Goal: Task Accomplishment & Management: Complete application form

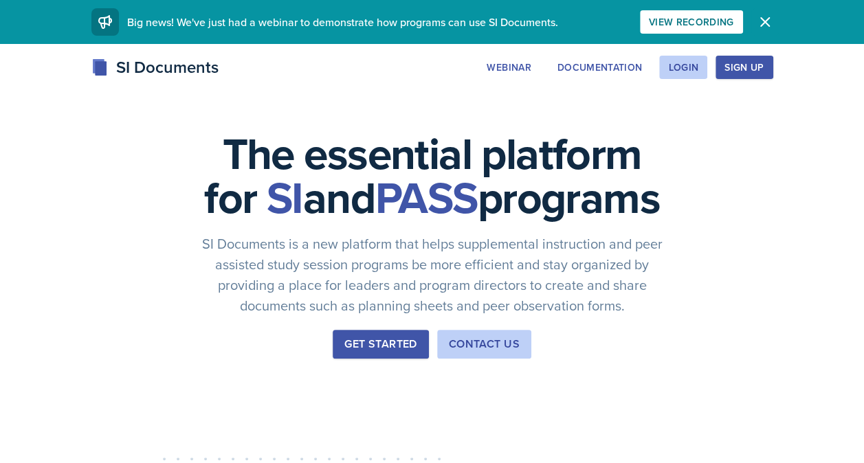
click at [762, 18] on icon "button" at bounding box center [765, 22] width 17 height 17
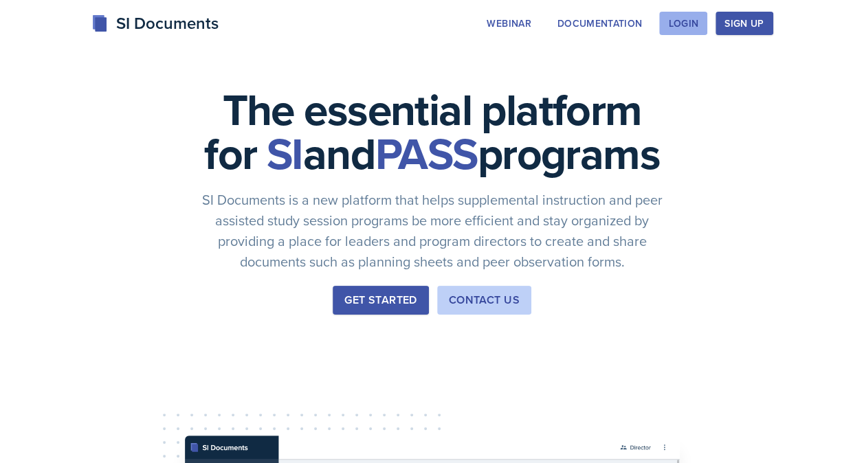
click at [675, 23] on div "Login" at bounding box center [683, 23] width 30 height 11
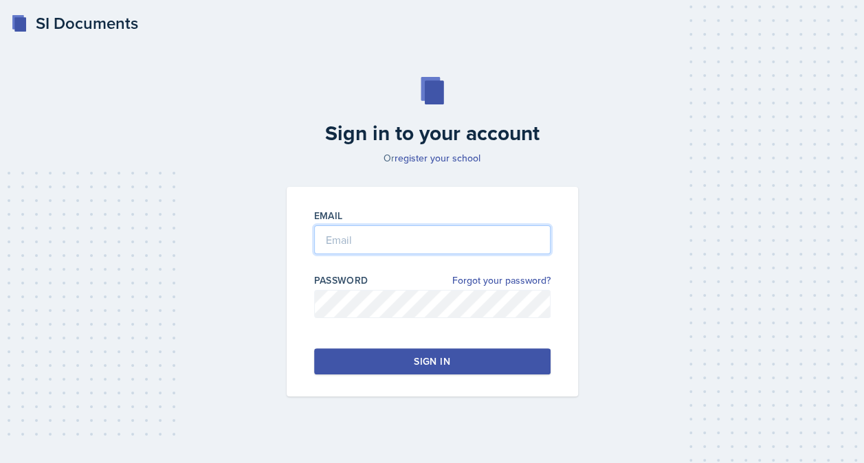
type input "[PERSON_NAME]"
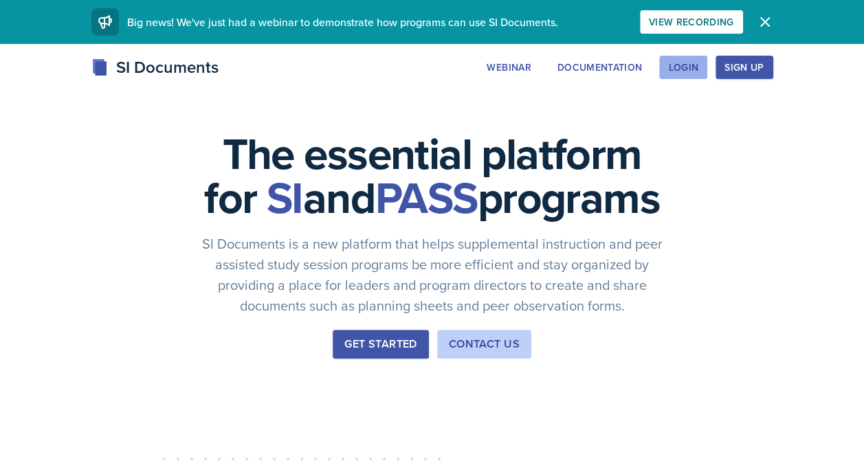
click at [671, 72] on div "Login" at bounding box center [683, 67] width 30 height 11
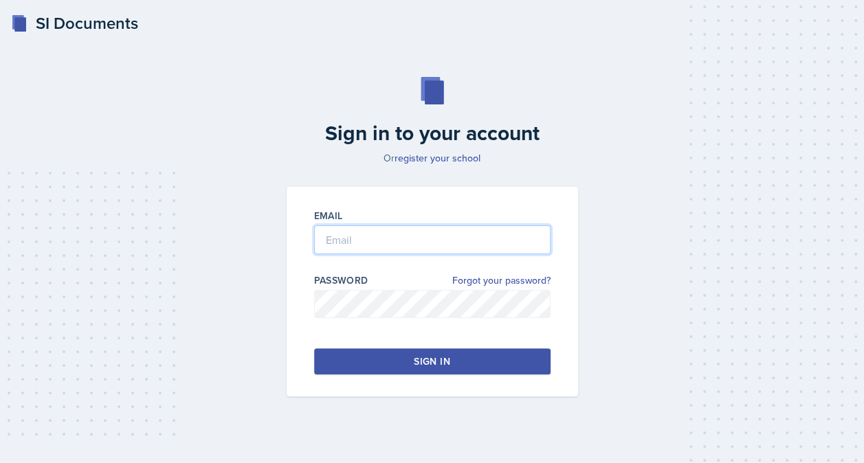
type input "[PERSON_NAME]"
click at [421, 368] on button "Sign in" at bounding box center [432, 362] width 237 height 26
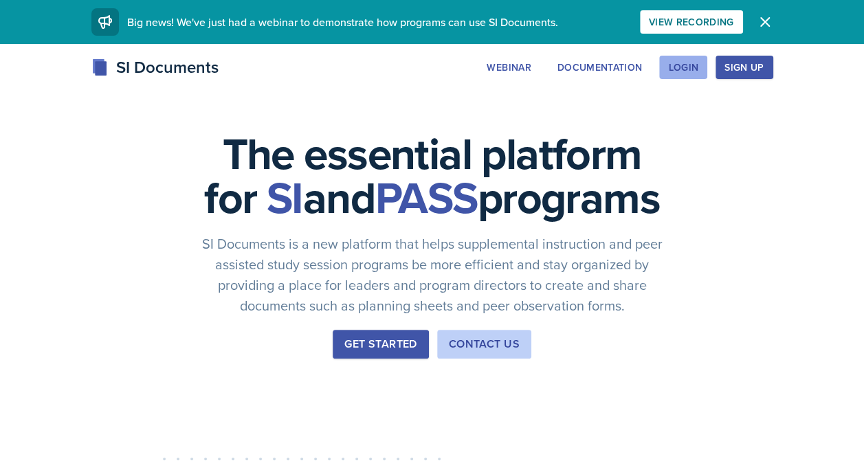
click at [678, 69] on div "Login" at bounding box center [683, 67] width 30 height 11
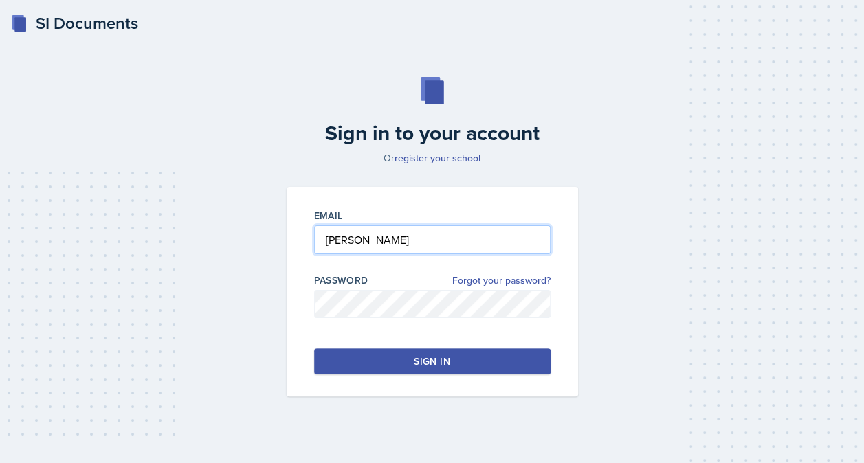
click at [459, 243] on input "[PERSON_NAME]" at bounding box center [432, 240] width 237 height 29
type input "S"
type input "vsorrel1@students.kennesaw.edu"
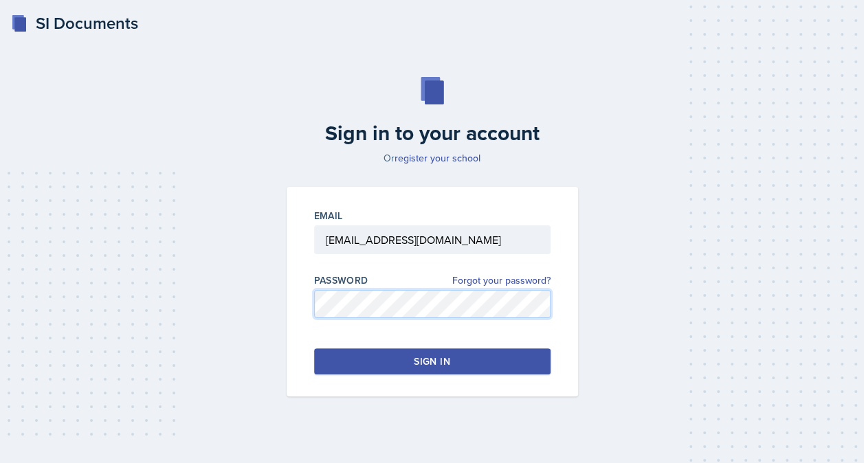
click at [263, 309] on div "Sign in to your account Or register your school Email vsorrel1@students.kennesa…" at bounding box center [432, 237] width 831 height 408
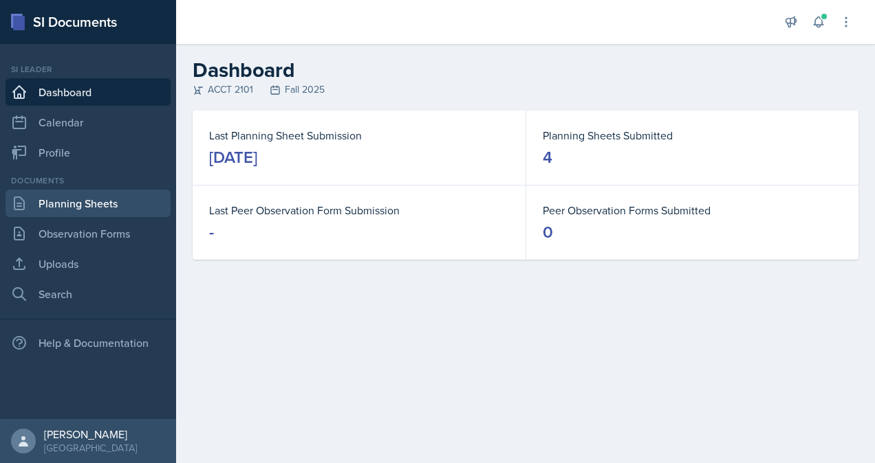
click at [87, 204] on link "Planning Sheets" at bounding box center [88, 204] width 165 height 28
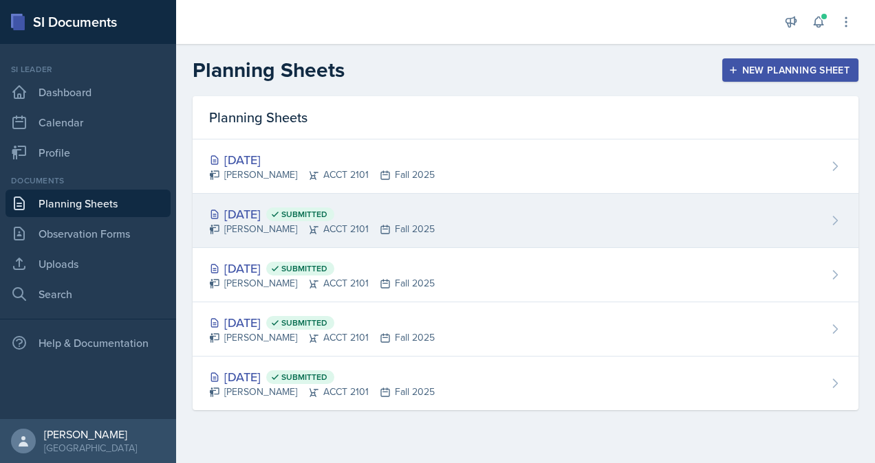
click at [283, 215] on div "Sep 5th, 2025 Submitted" at bounding box center [322, 214] width 226 height 19
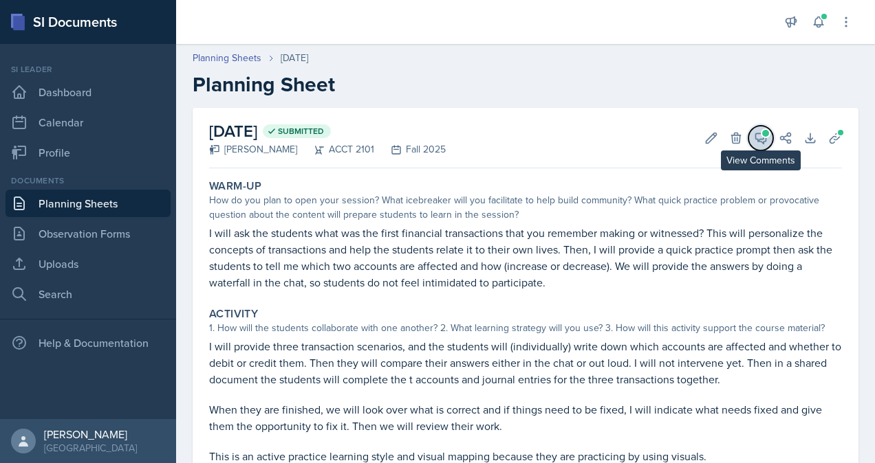
click at [754, 136] on icon at bounding box center [761, 138] width 14 height 14
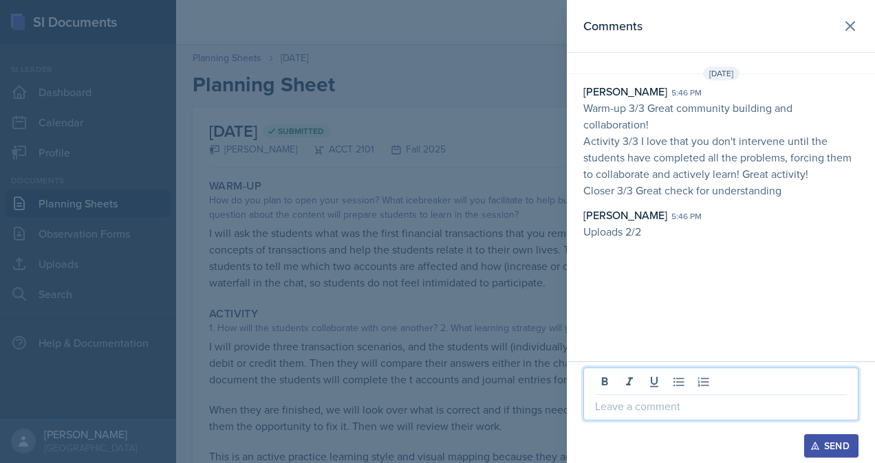
click at [701, 409] on p at bounding box center [721, 406] width 252 height 17
click at [824, 443] on div "Send" at bounding box center [831, 446] width 36 height 11
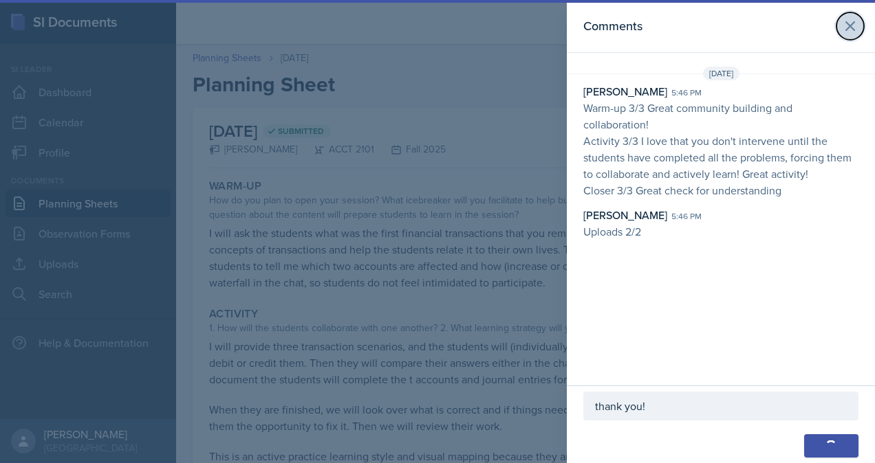
click at [849, 30] on icon at bounding box center [850, 26] width 17 height 17
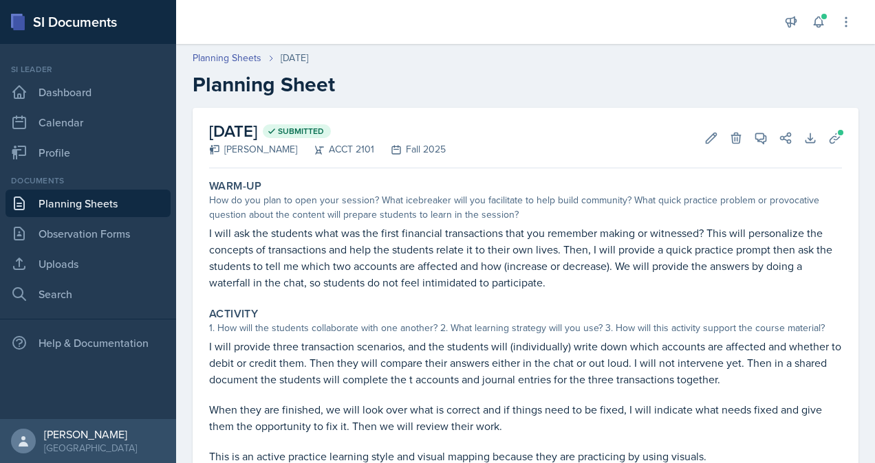
click at [47, 210] on link "Planning Sheets" at bounding box center [88, 204] width 165 height 28
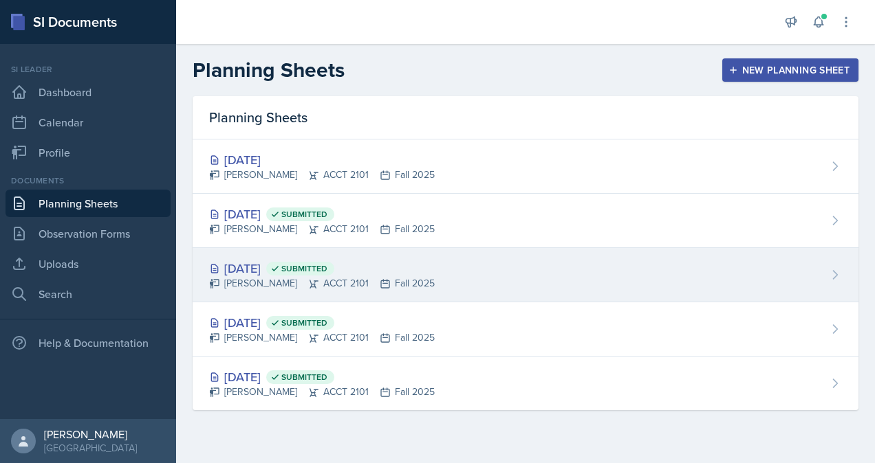
click at [311, 280] on div "Victoria Sorrell ACCT 2101 Fall 2025" at bounding box center [322, 283] width 226 height 14
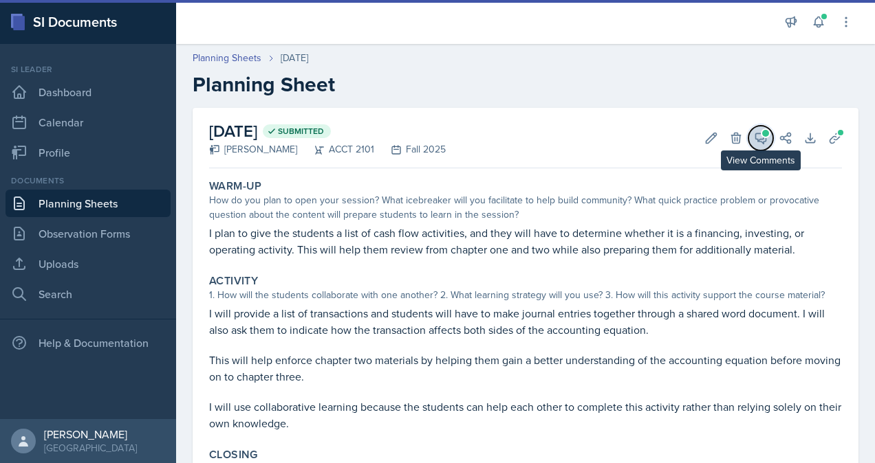
click at [754, 135] on icon at bounding box center [761, 138] width 14 height 14
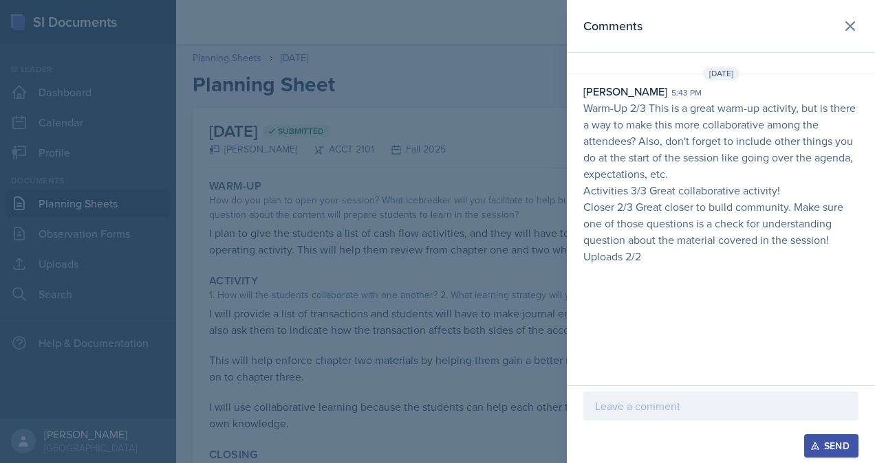
click at [667, 411] on p at bounding box center [721, 406] width 252 height 17
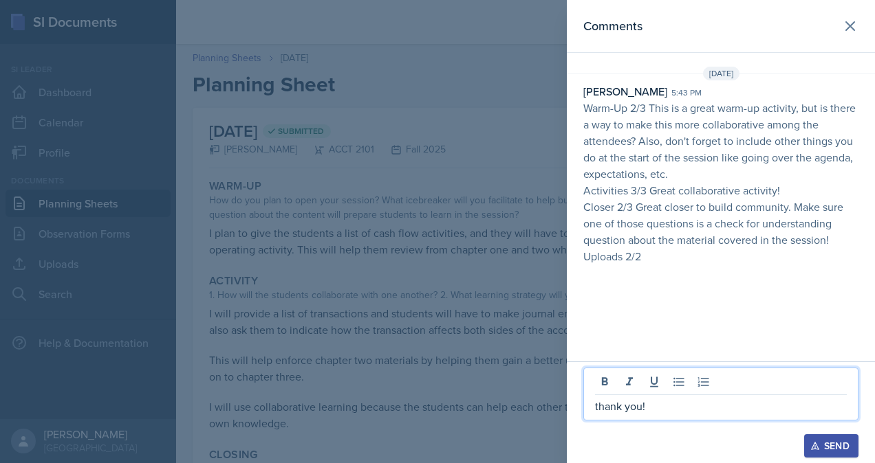
click at [838, 446] on div "Send" at bounding box center [831, 446] width 36 height 11
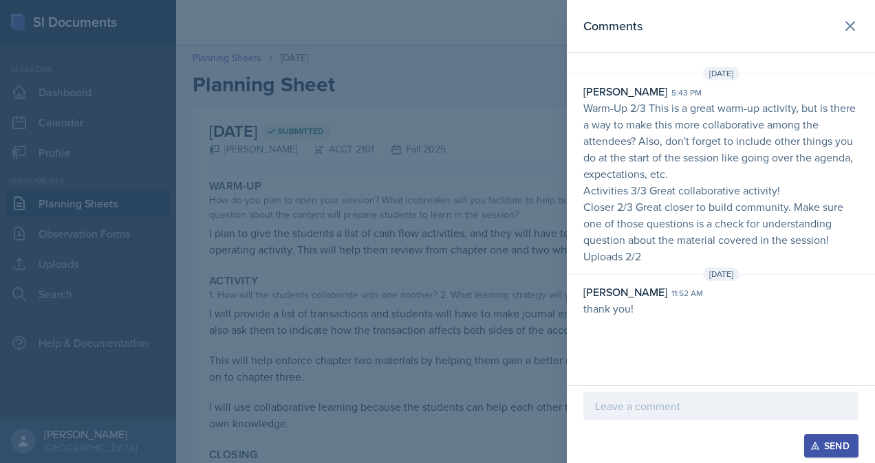
click at [433, 307] on div at bounding box center [437, 231] width 875 height 463
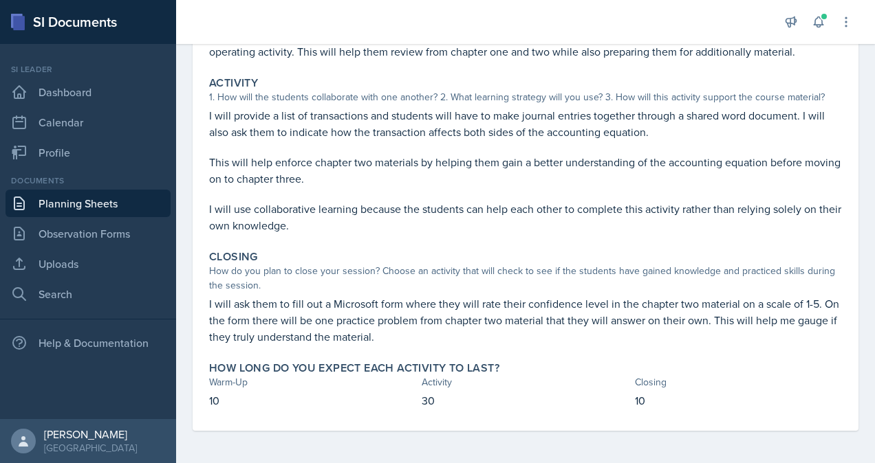
scroll to position [198, 0]
click at [116, 208] on link "Planning Sheets" at bounding box center [88, 204] width 165 height 28
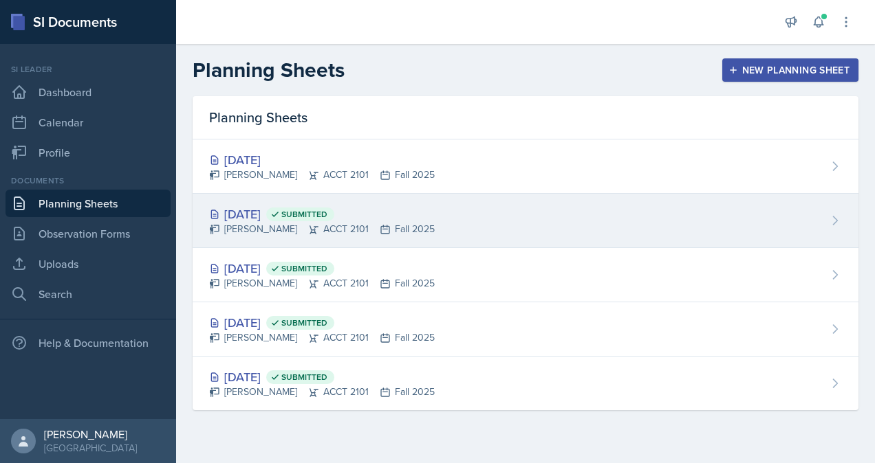
click at [285, 228] on div "Victoria Sorrell ACCT 2101 Fall 2025" at bounding box center [322, 229] width 226 height 14
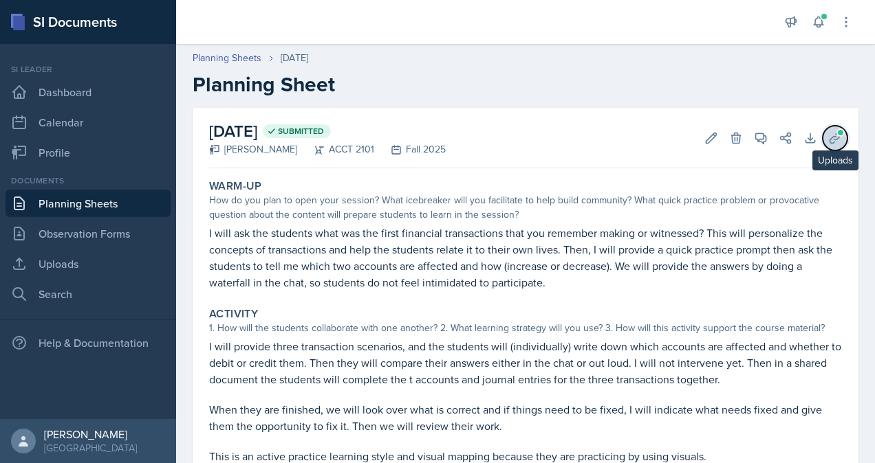
click at [829, 138] on icon at bounding box center [834, 138] width 10 height 10
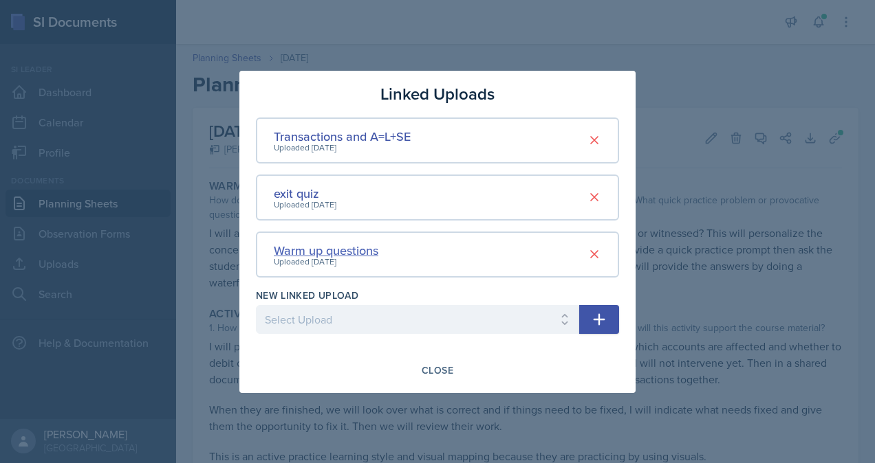
click at [347, 251] on div "Warm up questions" at bounding box center [326, 250] width 105 height 19
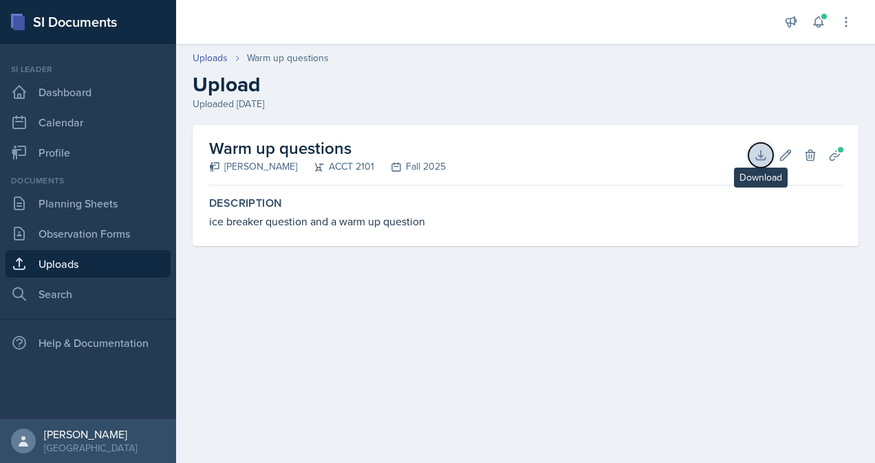
click at [758, 152] on icon at bounding box center [761, 156] width 14 height 14
click at [100, 261] on link "Uploads" at bounding box center [88, 264] width 165 height 28
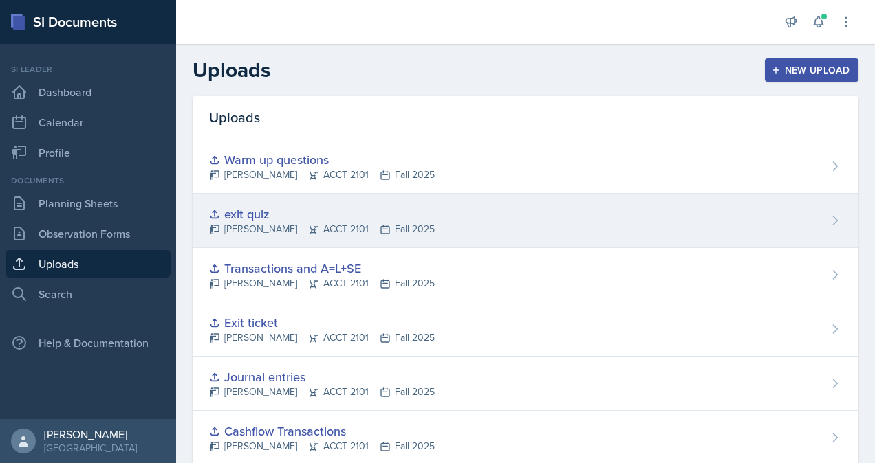
click at [592, 221] on div "exit quiz Victoria Sorrell ACCT 2101 Fall 2025" at bounding box center [526, 221] width 666 height 54
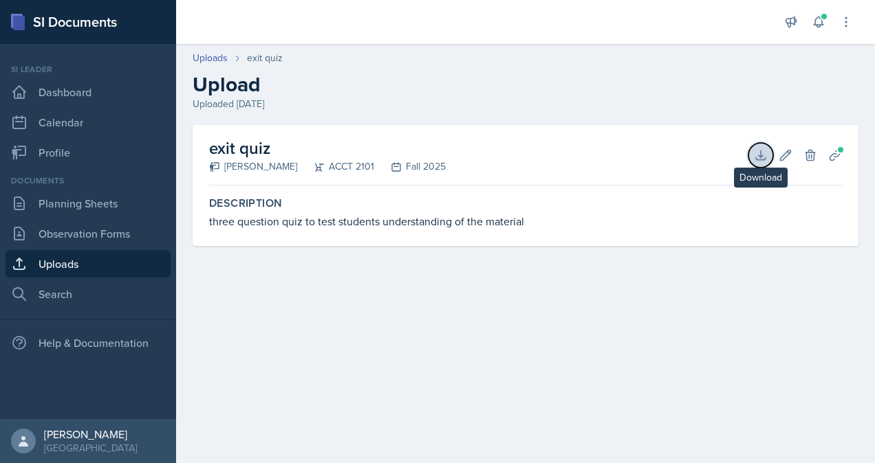
click at [763, 155] on icon at bounding box center [760, 155] width 9 height 9
click at [88, 263] on link "Uploads" at bounding box center [88, 264] width 165 height 28
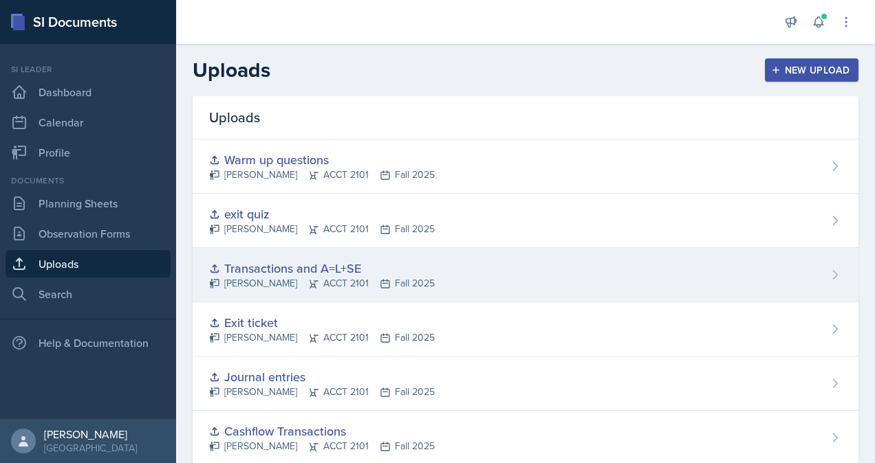
click at [367, 278] on div "Victoria Sorrell ACCT 2101 Fall 2025" at bounding box center [322, 283] width 226 height 14
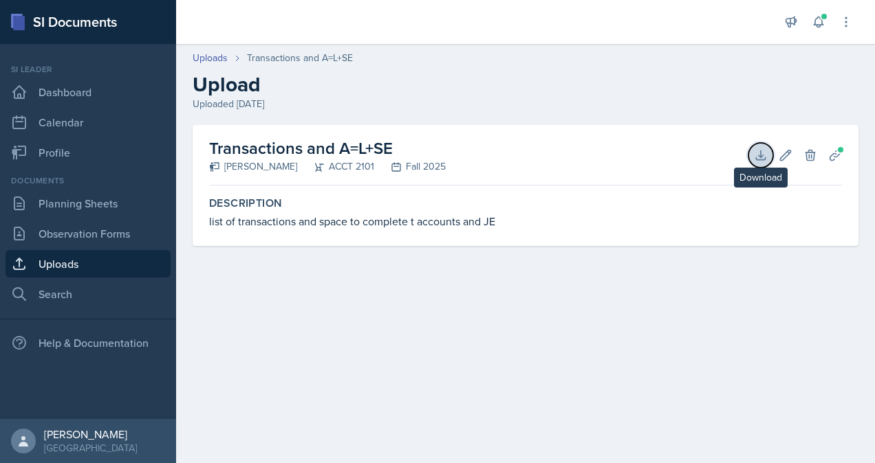
click at [759, 151] on icon at bounding box center [761, 156] width 14 height 14
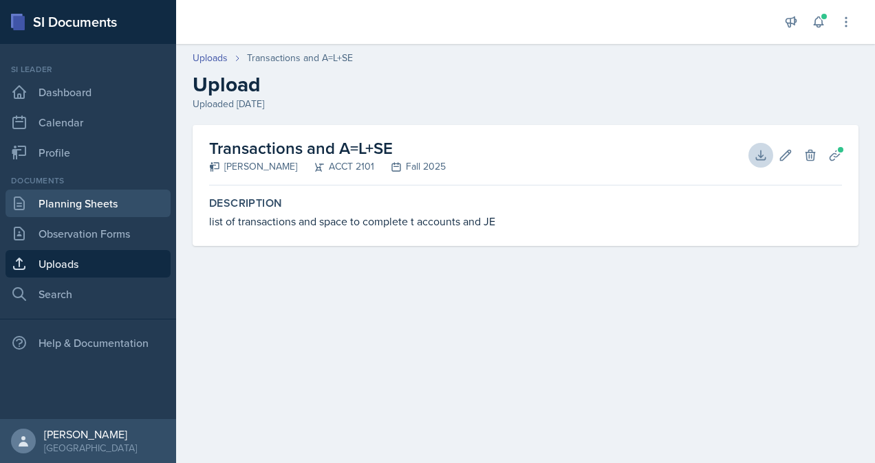
click at [78, 204] on link "Planning Sheets" at bounding box center [88, 204] width 165 height 28
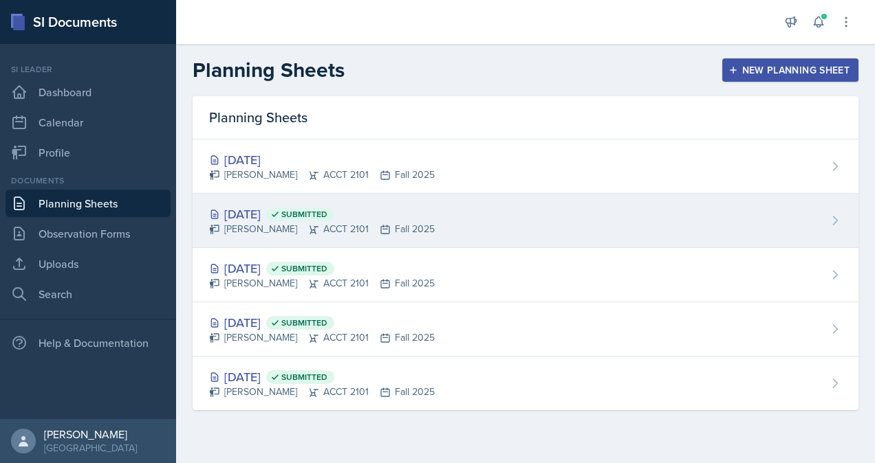
click at [286, 226] on div "Victoria Sorrell ACCT 2101 Fall 2025" at bounding box center [322, 229] width 226 height 14
